Goal: Task Accomplishment & Management: Manage account settings

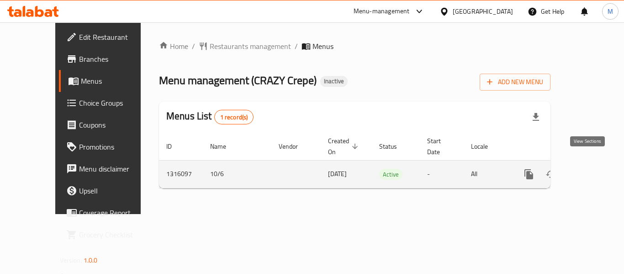
click at [592, 169] on icon "enhanced table" at bounding box center [594, 174] width 11 height 11
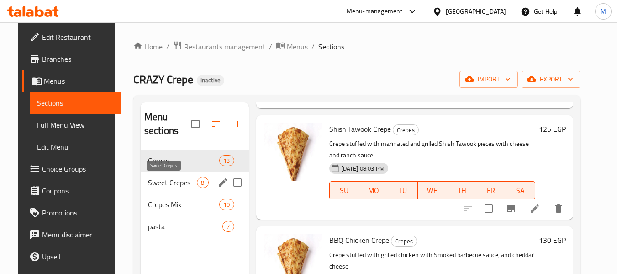
click at [153, 180] on span "Sweet Crepes" at bounding box center [172, 182] width 49 height 11
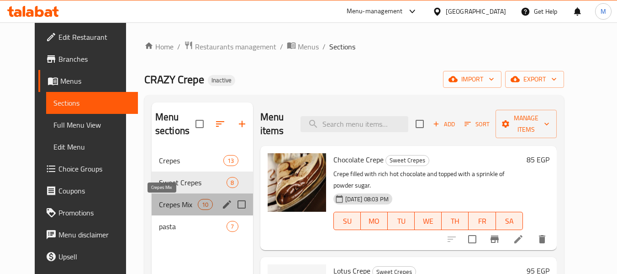
click at [164, 202] on span "Crepes Mix" at bounding box center [178, 204] width 39 height 11
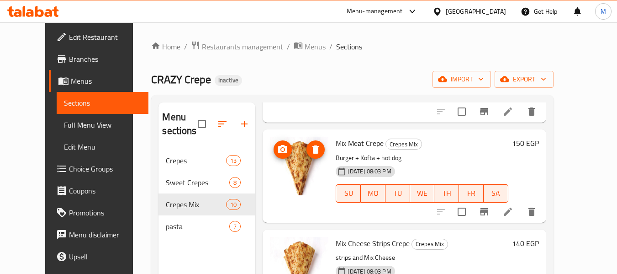
scroll to position [759, 0]
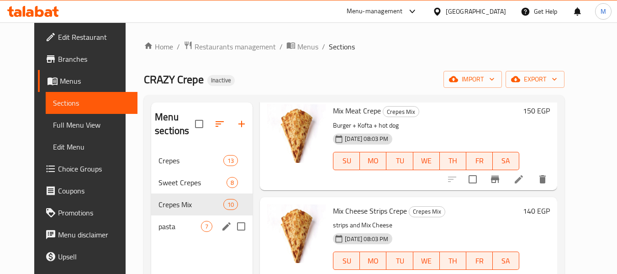
click at [170, 231] on span "pasta" at bounding box center [180, 226] width 42 height 11
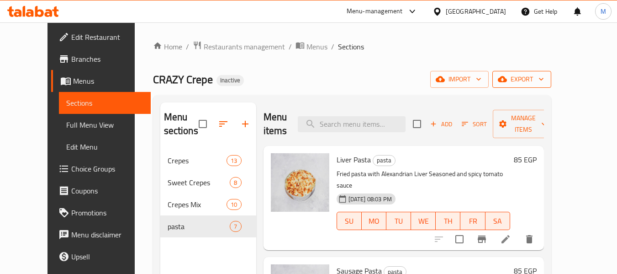
click at [551, 85] on button "export" at bounding box center [521, 79] width 59 height 17
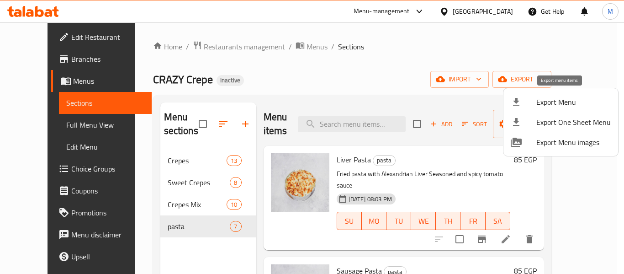
click at [556, 98] on span "Export Menu" at bounding box center [573, 101] width 74 height 11
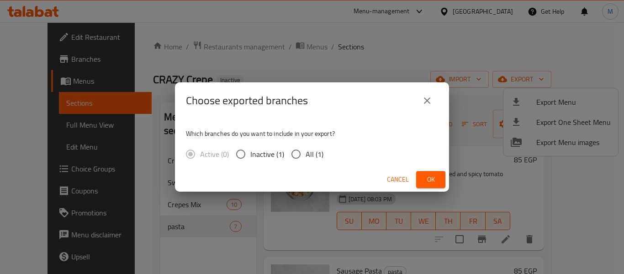
click at [302, 143] on div "Which branches do you want to include in your export? Active (0) Inactive (1) A…" at bounding box center [312, 143] width 274 height 48
click at [308, 153] on span "All (1)" at bounding box center [315, 153] width 18 height 11
click at [306, 153] on input "All (1)" at bounding box center [295, 153] width 19 height 19
radio input "true"
drag, startPoint x: 431, startPoint y: 180, endPoint x: 129, endPoint y: 183, distance: 301.5
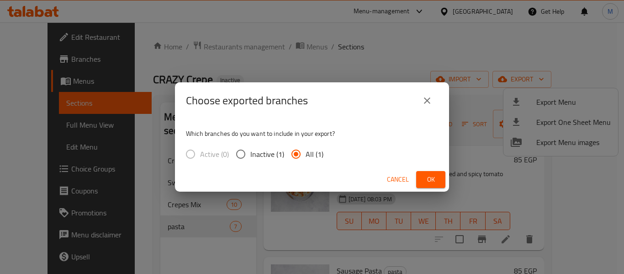
click at [431, 181] on span "Ok" at bounding box center [430, 179] width 15 height 11
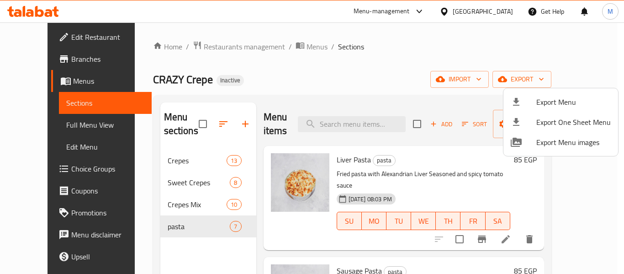
click at [512, 9] on div at bounding box center [312, 137] width 624 height 274
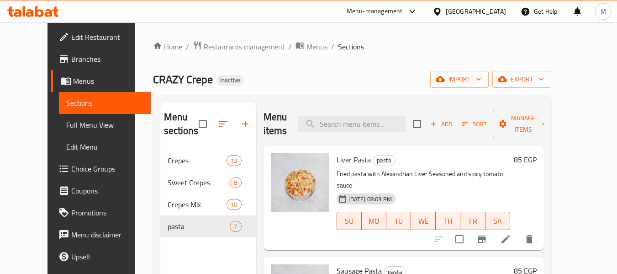
click at [494, 14] on div "[GEOGRAPHIC_DATA]" at bounding box center [476, 11] width 60 height 10
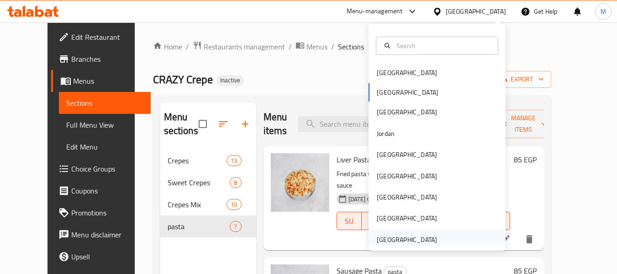
click at [405, 237] on div "[GEOGRAPHIC_DATA]" at bounding box center [407, 239] width 60 height 10
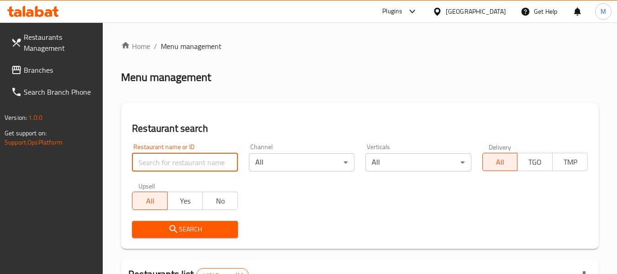
paste input "Mina AlArab Restaurant and Cafeteria"
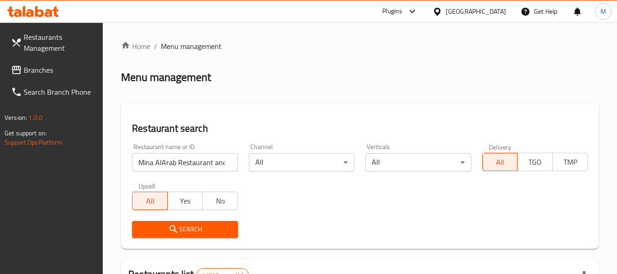
click at [200, 226] on span "Search" at bounding box center [184, 228] width 91 height 11
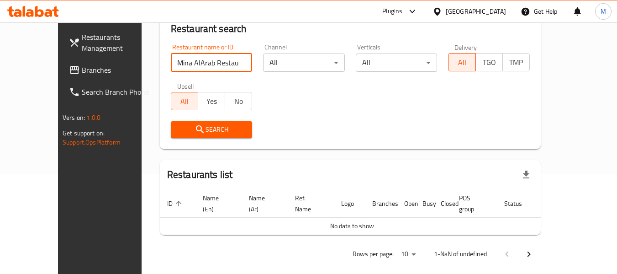
scroll to position [0, 30]
drag, startPoint x: 204, startPoint y: 59, endPoint x: 249, endPoint y: 62, distance: 44.4
click at [249, 62] on div "Restaurant name or ID [PERSON_NAME] Restaurant and Cafeteria Restaurant name or…" at bounding box center [350, 90] width 370 height 105
type input "[PERSON_NAME] Restaur"
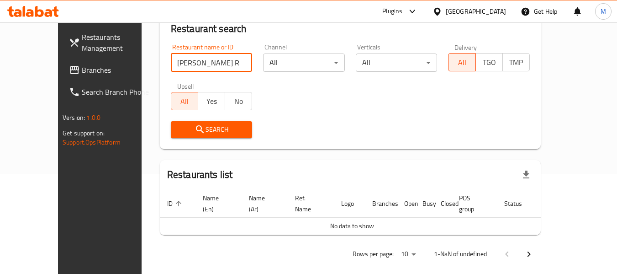
click button "Search" at bounding box center [212, 129] width 82 height 17
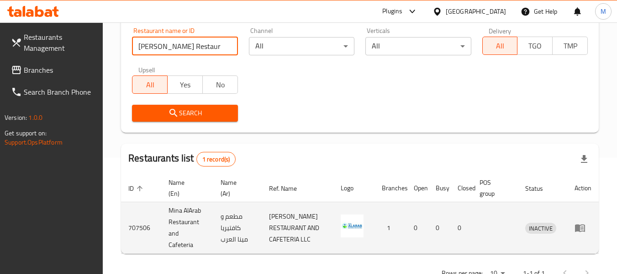
scroll to position [145, 0]
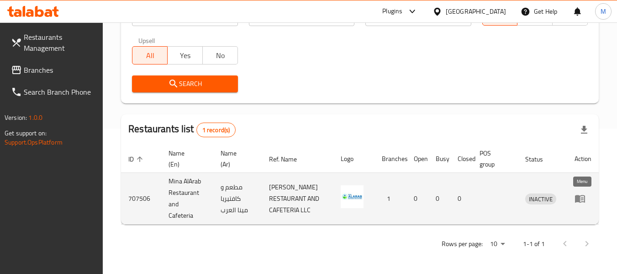
click at [583, 196] on icon "enhanced table" at bounding box center [580, 198] width 11 height 11
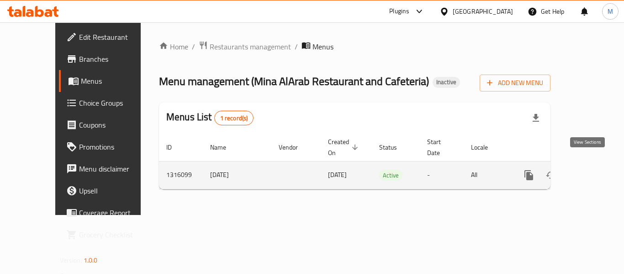
click at [592, 169] on icon "enhanced table" at bounding box center [594, 174] width 11 height 11
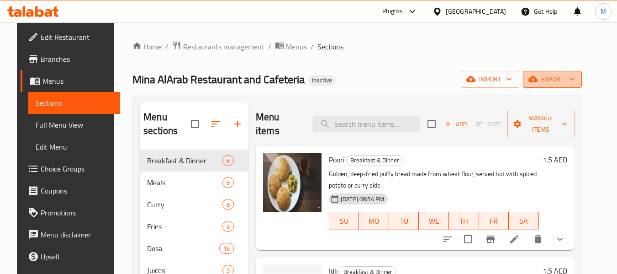
click at [561, 81] on span "export" at bounding box center [552, 79] width 44 height 11
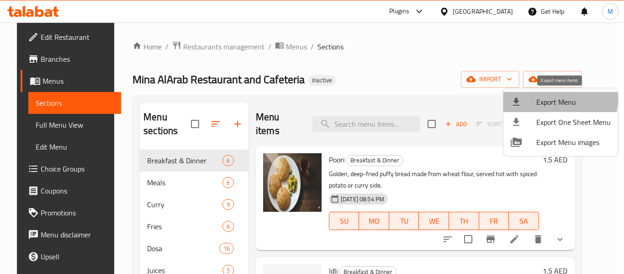
click at [542, 98] on span "Export Menu" at bounding box center [573, 101] width 74 height 11
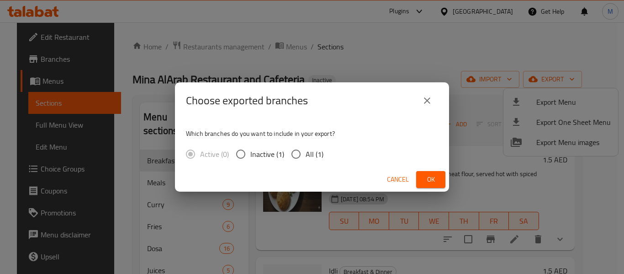
click at [312, 158] on span "All (1)" at bounding box center [315, 153] width 18 height 11
click at [306, 158] on input "All (1)" at bounding box center [295, 153] width 19 height 19
radio input "true"
drag, startPoint x: 428, startPoint y: 176, endPoint x: 454, endPoint y: 2, distance: 176.4
click at [429, 176] on span "Ok" at bounding box center [430, 179] width 15 height 11
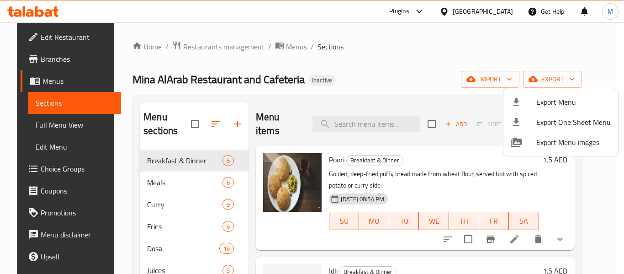
click at [163, 211] on div at bounding box center [312, 137] width 624 height 274
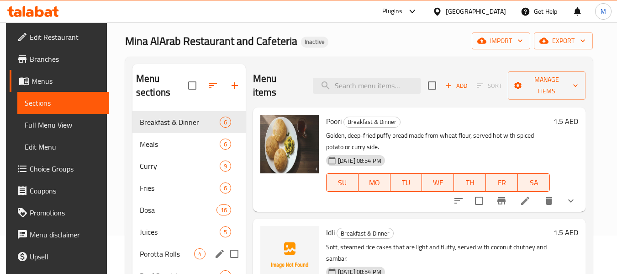
scroll to position [91, 0]
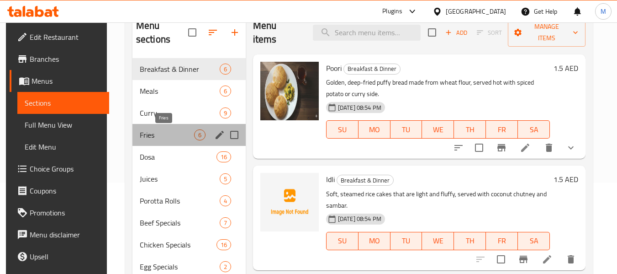
click at [162, 139] on span "Fries" at bounding box center [167, 134] width 54 height 11
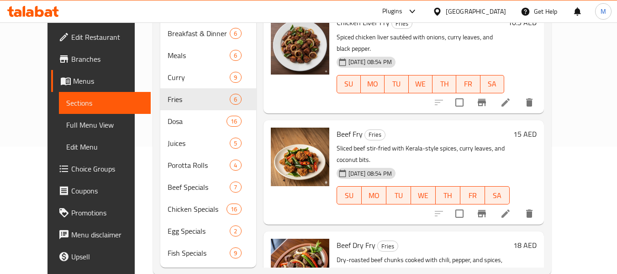
scroll to position [146, 0]
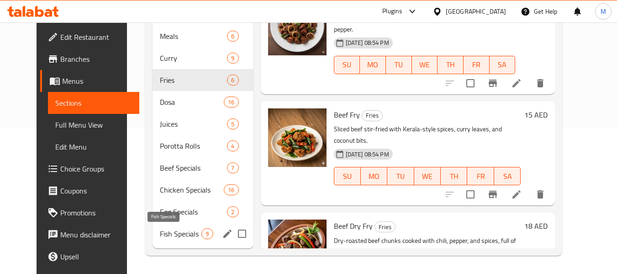
click at [175, 237] on span "Fish Specials" at bounding box center [181, 233] width 42 height 11
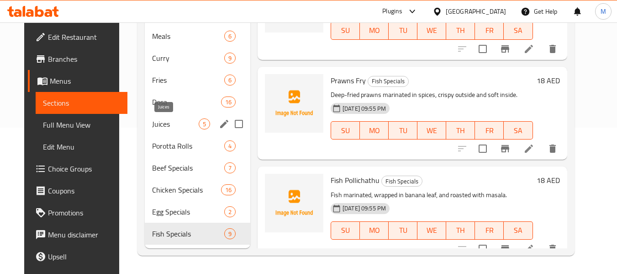
click at [163, 124] on span "Juices" at bounding box center [175, 123] width 47 height 11
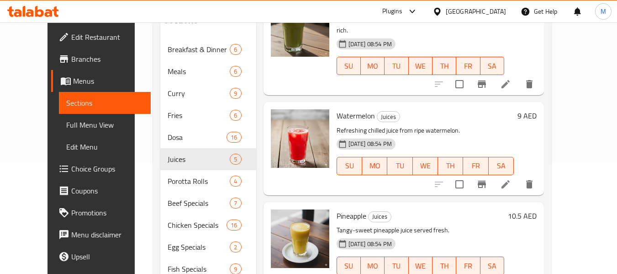
scroll to position [146, 0]
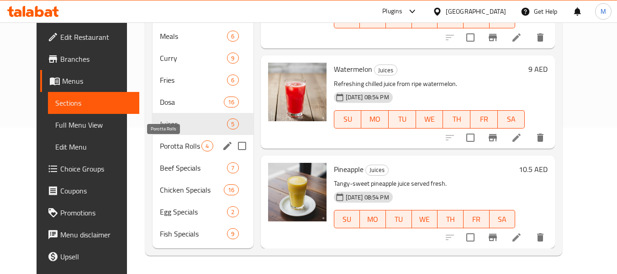
click at [174, 144] on span "Porotta Rolls" at bounding box center [181, 145] width 42 height 11
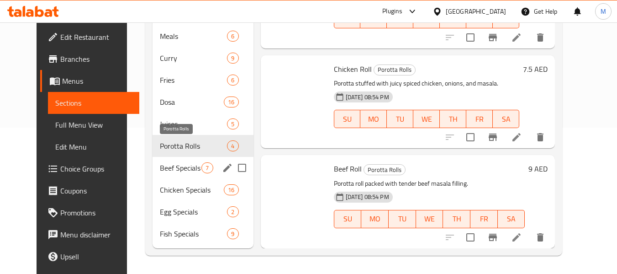
scroll to position [144, 0]
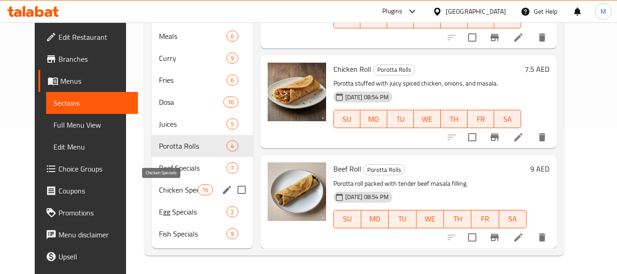
click at [173, 190] on span "Chicken Specials" at bounding box center [178, 189] width 39 height 11
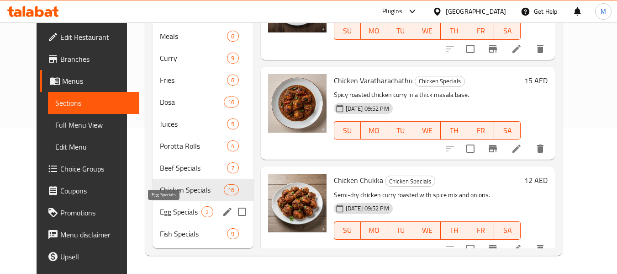
click at [177, 208] on span "Egg Specials" at bounding box center [181, 211] width 42 height 11
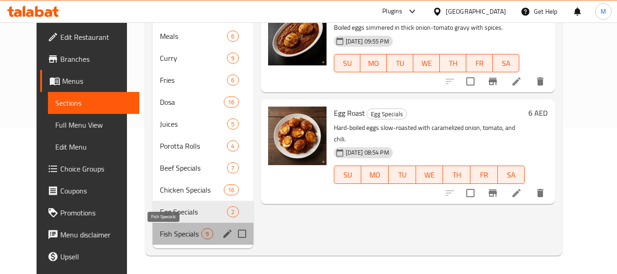
click at [171, 235] on span "Fish Specials" at bounding box center [181, 233] width 42 height 11
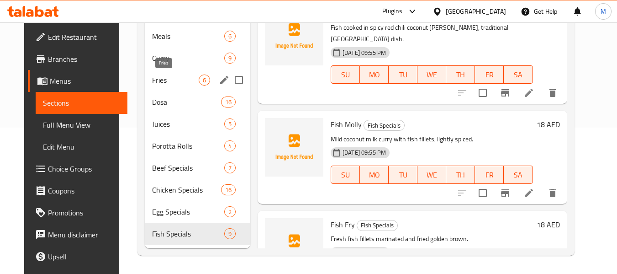
click at [155, 80] on span "Fries" at bounding box center [175, 79] width 47 height 11
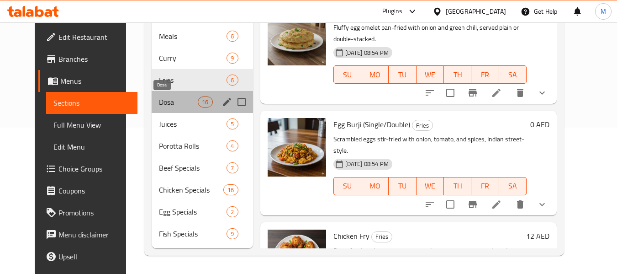
click at [162, 104] on span "Dosa" at bounding box center [178, 101] width 39 height 11
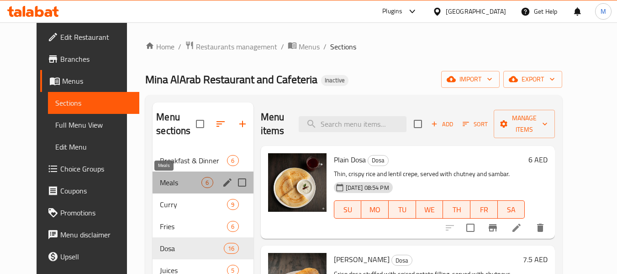
click at [168, 187] on span "Meals" at bounding box center [181, 182] width 42 height 11
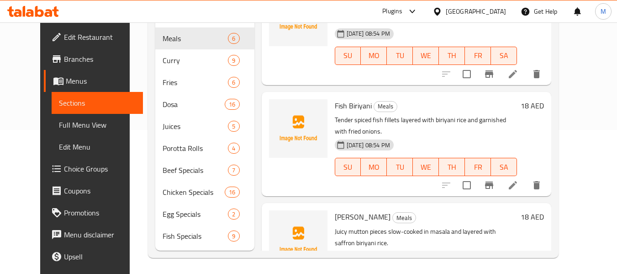
scroll to position [146, 0]
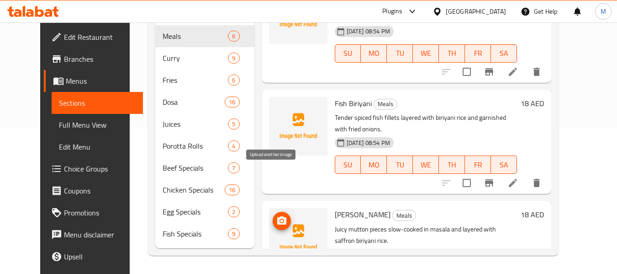
click at [277, 216] on icon "upload picture" at bounding box center [281, 220] width 9 height 8
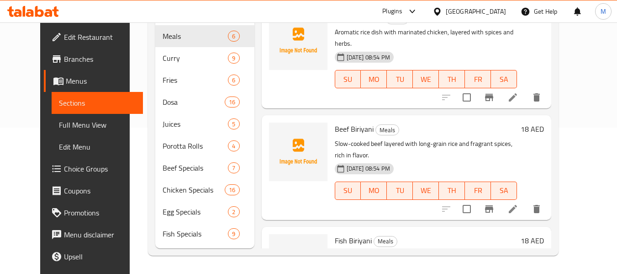
scroll to position [172, 0]
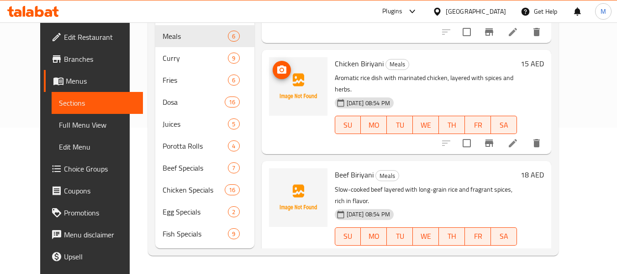
click at [277, 65] on icon "upload picture" at bounding box center [281, 69] width 9 height 8
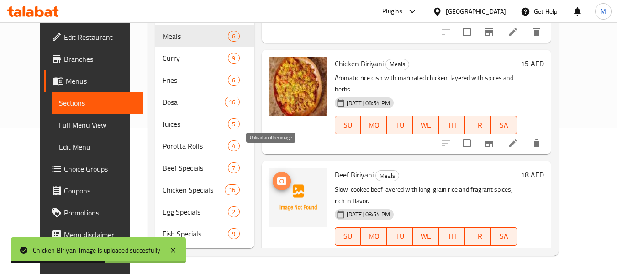
click at [276, 175] on icon "upload picture" at bounding box center [281, 180] width 11 height 11
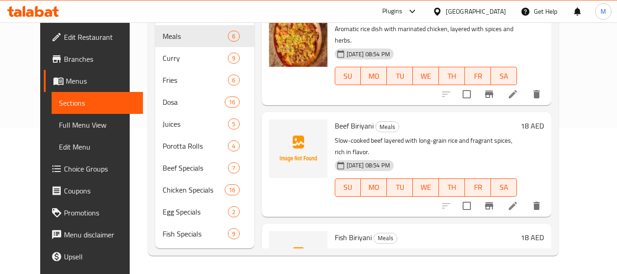
scroll to position [264, 0]
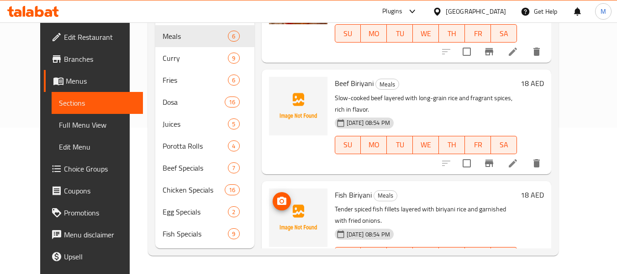
click at [278, 196] on span "upload picture" at bounding box center [282, 201] width 18 height 11
click at [559, 254] on div "Menu sections Breakfast & Dinner 6 Meals 6 [PERSON_NAME] 9 Fries 6 Dosa 16 Juic…" at bounding box center [353, 102] width 411 height 307
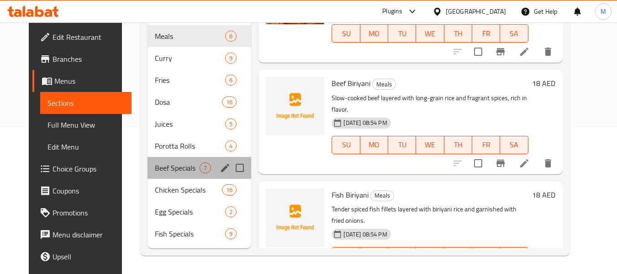
click at [168, 174] on div "Beef Specials 7" at bounding box center [200, 168] width 104 height 22
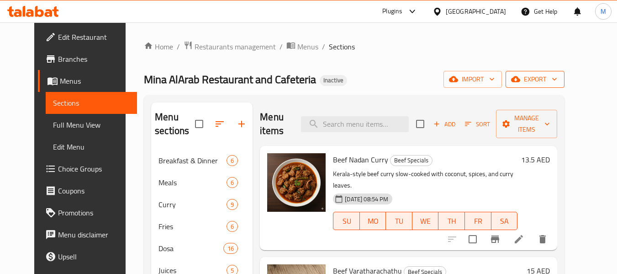
click at [559, 79] on icon "button" at bounding box center [554, 78] width 9 height 9
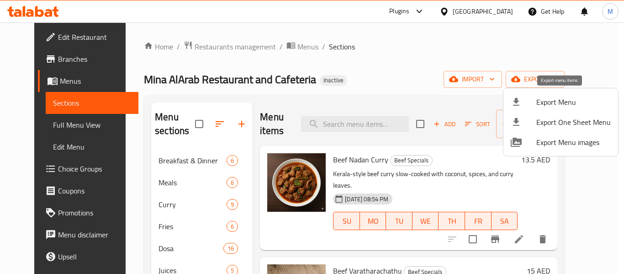
click at [562, 102] on span "Export Menu" at bounding box center [573, 101] width 74 height 11
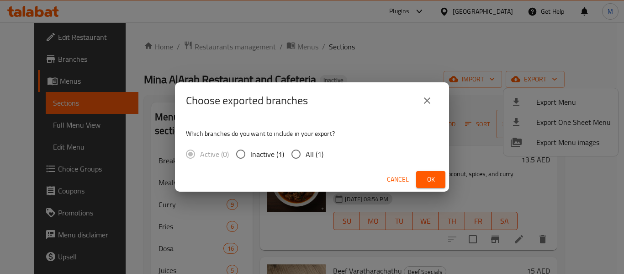
drag, startPoint x: 311, startPoint y: 153, endPoint x: 379, endPoint y: 186, distance: 75.4
click at [311, 154] on span "All (1)" at bounding box center [315, 153] width 18 height 11
click at [306, 154] on input "All (1)" at bounding box center [295, 153] width 19 height 19
radio input "true"
click at [435, 181] on span "Ok" at bounding box center [430, 179] width 15 height 11
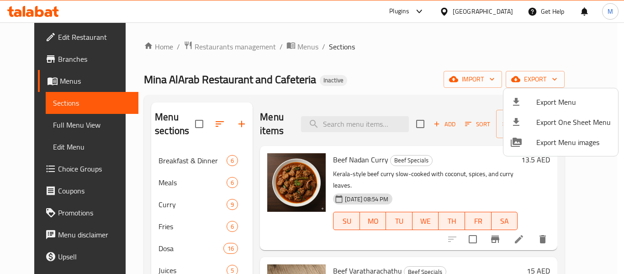
click at [45, 37] on div at bounding box center [312, 137] width 624 height 274
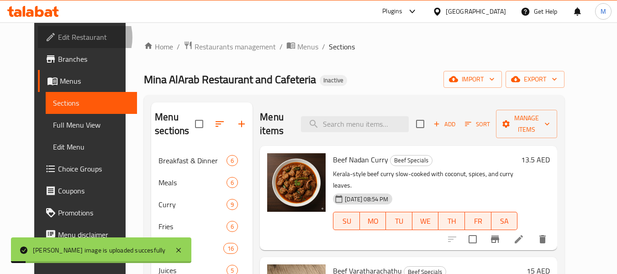
click at [58, 37] on span "Edit Restaurant" at bounding box center [94, 37] width 72 height 11
